Goal: Information Seeking & Learning: Learn about a topic

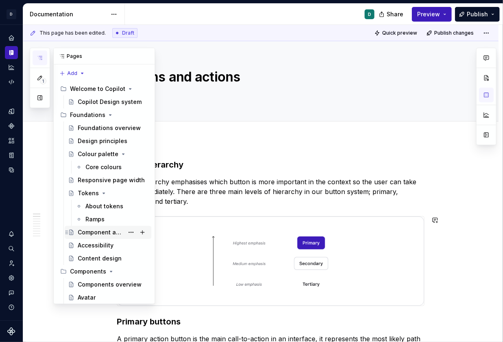
click at [104, 232] on div "Component and token lifecycle" at bounding box center [101, 232] width 46 height 8
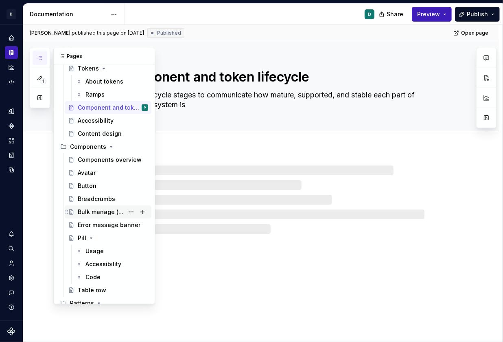
scroll to position [133, 0]
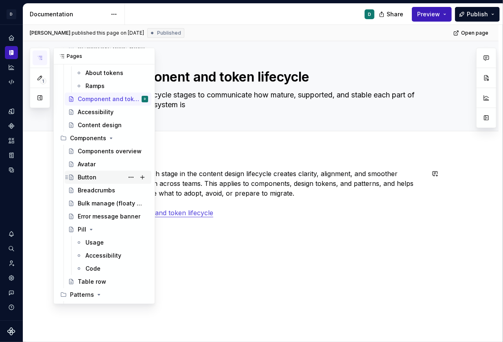
click at [95, 176] on div "Button" at bounding box center [113, 176] width 70 height 11
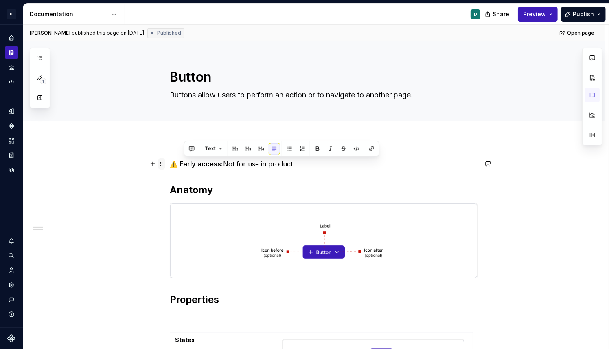
drag, startPoint x: 299, startPoint y: 165, endPoint x: 166, endPoint y: 164, distance: 132.8
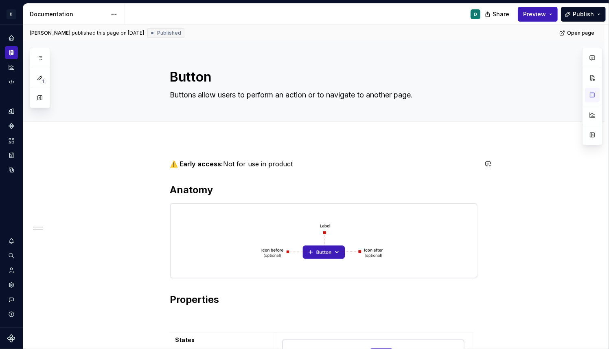
type textarea "*"
click at [15, 113] on div "Design tokens" at bounding box center [11, 111] width 13 height 13
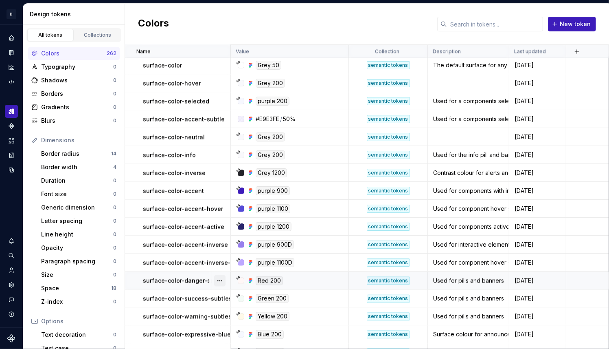
scroll to position [3707, 0]
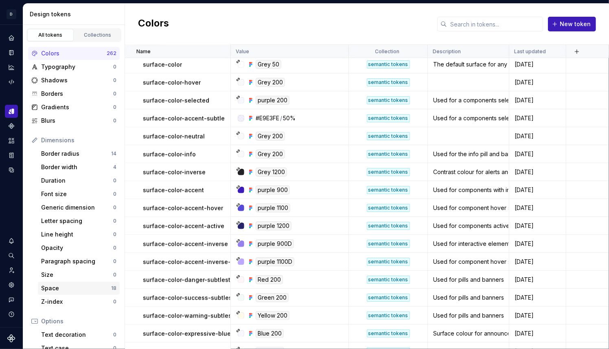
click at [114, 288] on div "18" at bounding box center [113, 288] width 5 height 7
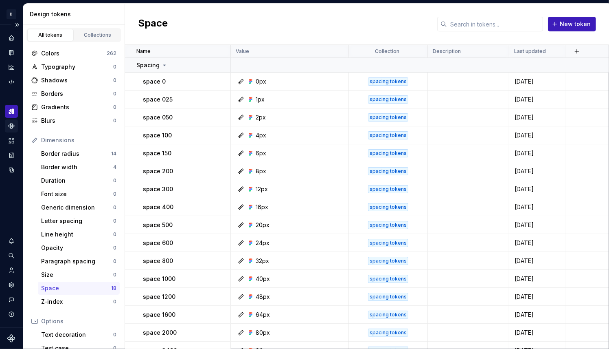
click at [11, 126] on icon "Components" at bounding box center [12, 126] width 6 height 6
